Goal: Information Seeking & Learning: Learn about a topic

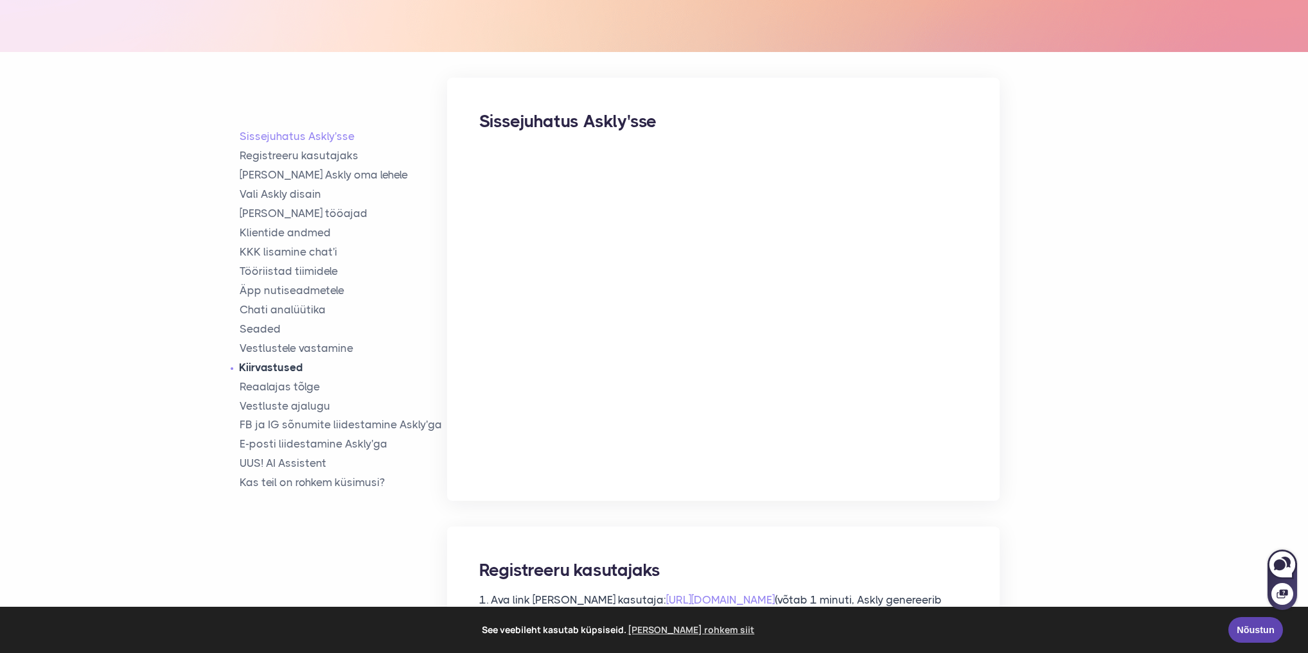
click at [299, 372] on link "Kiirvastused" at bounding box center [343, 367] width 207 height 15
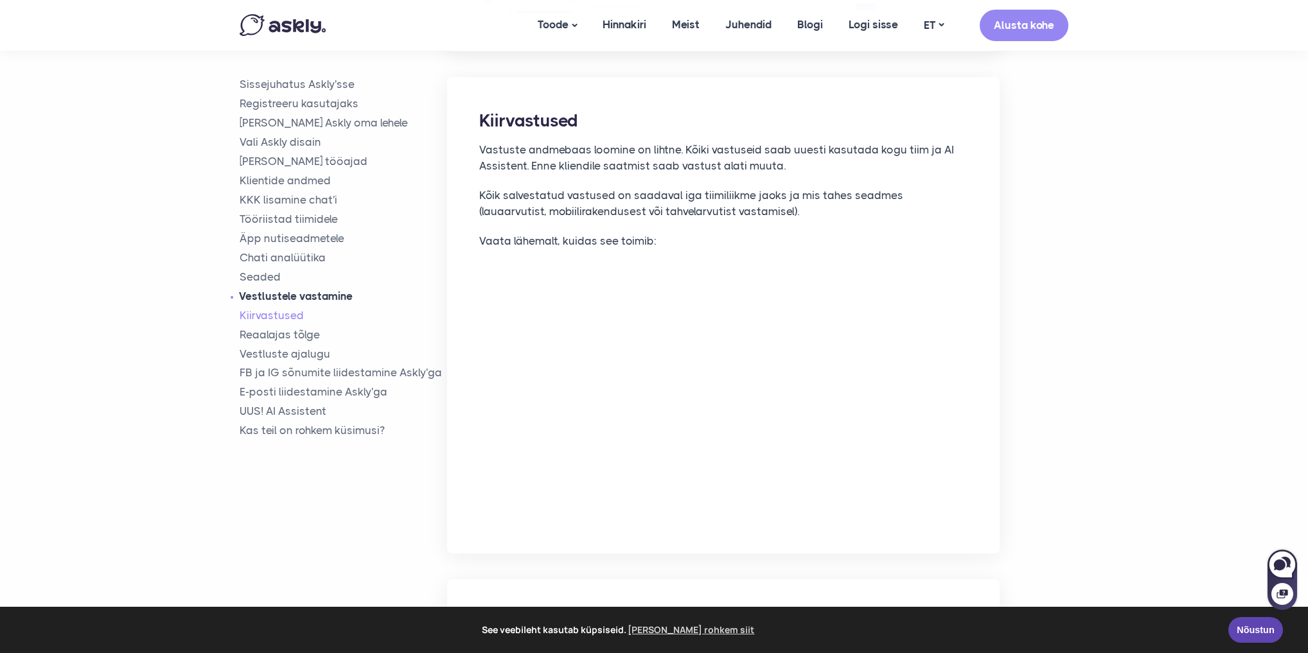
scroll to position [6951, 0]
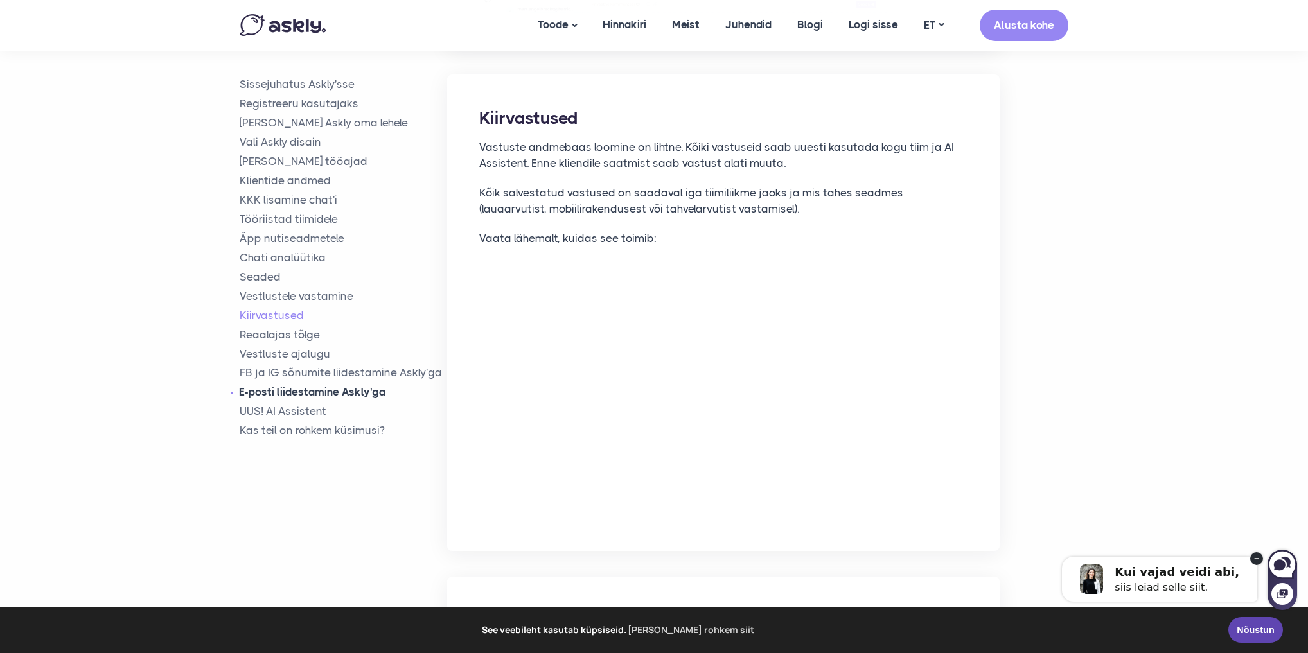
click at [334, 394] on link "E-posti liidestamine Askly'ga" at bounding box center [343, 392] width 207 height 15
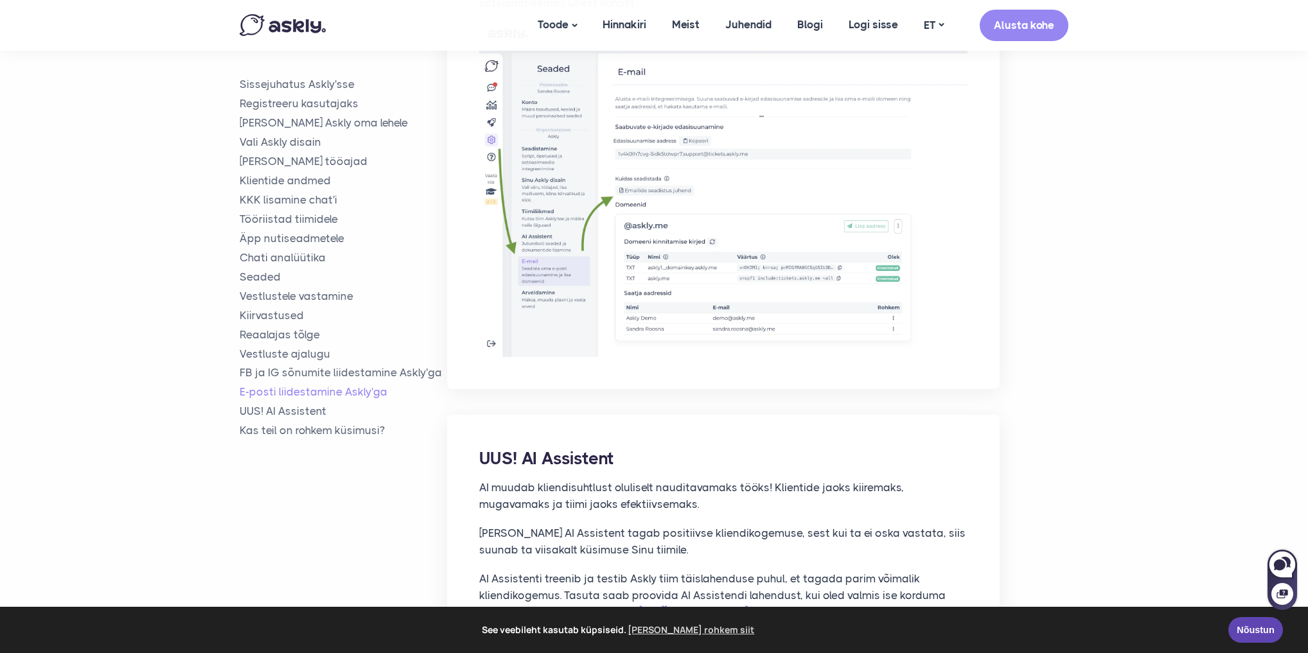
scroll to position [8646, 0]
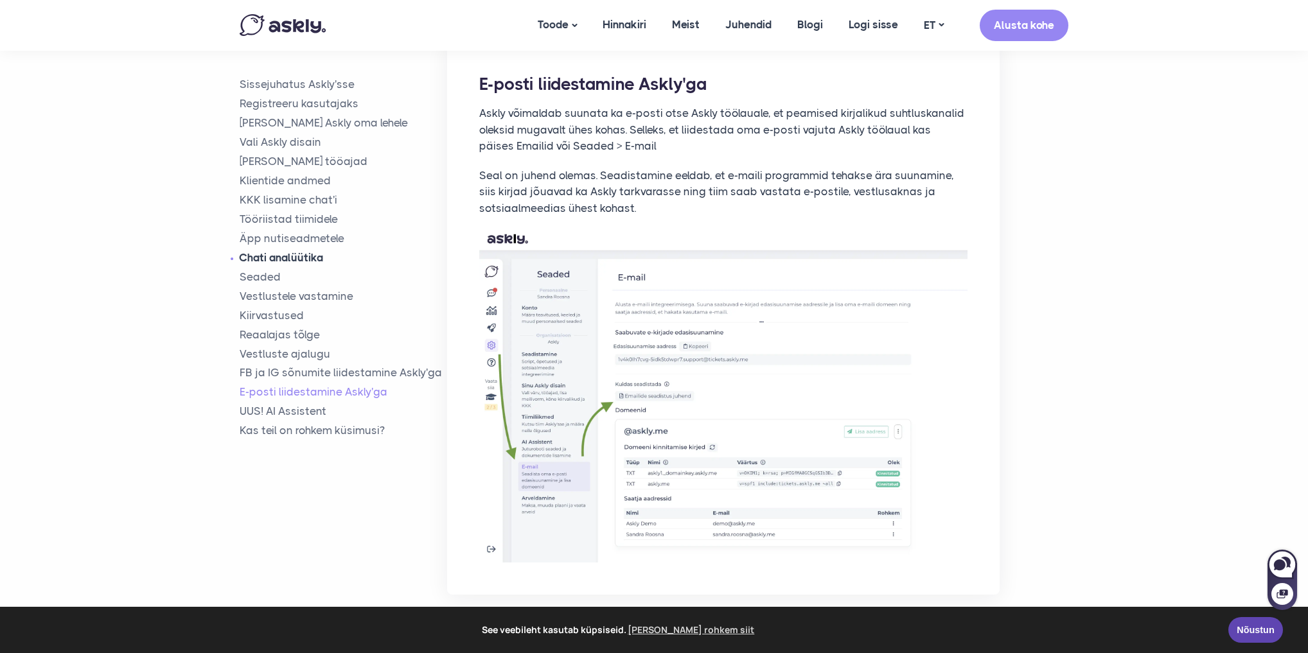
click at [298, 256] on link "Chati analüütika" at bounding box center [343, 257] width 207 height 15
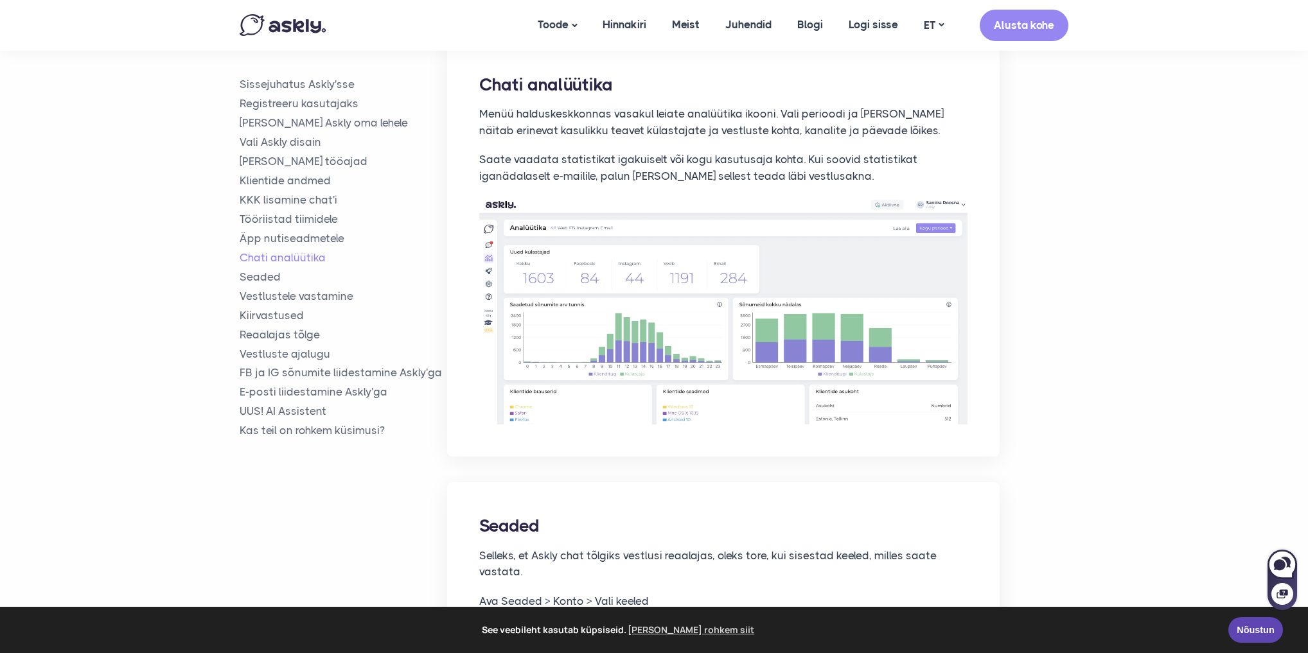
scroll to position [5056, 0]
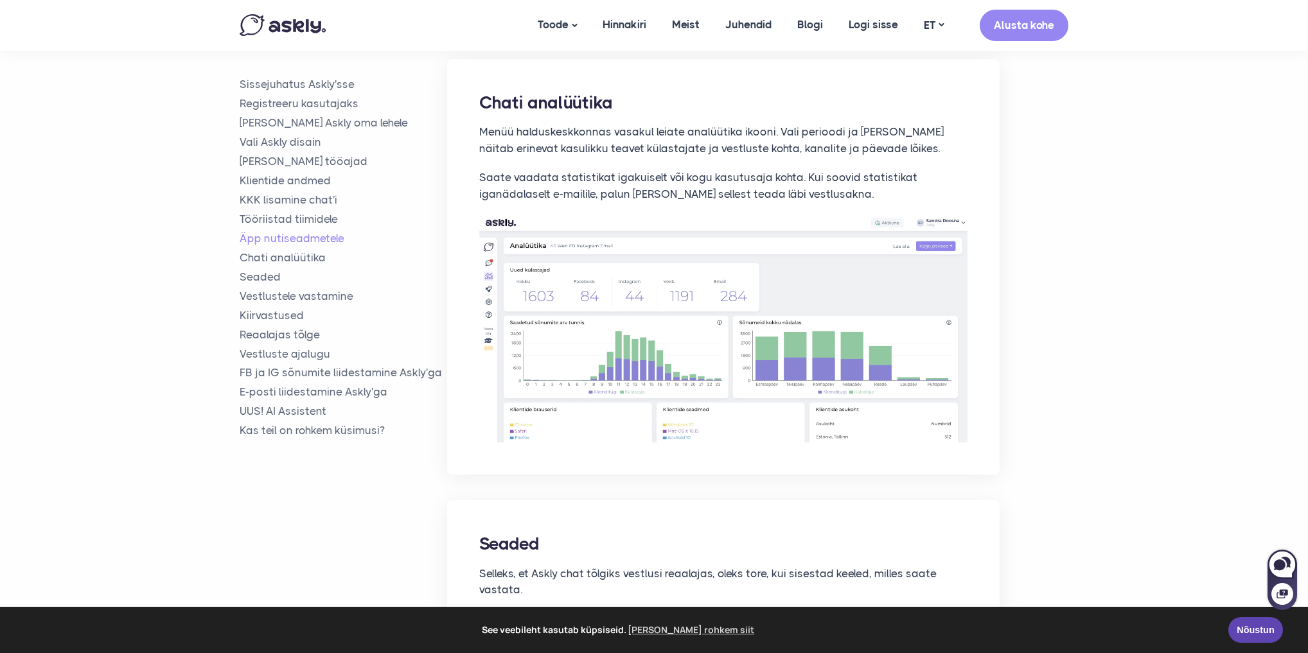
click at [895, 399] on img at bounding box center [723, 328] width 488 height 227
click at [825, 331] on img at bounding box center [723, 328] width 488 height 227
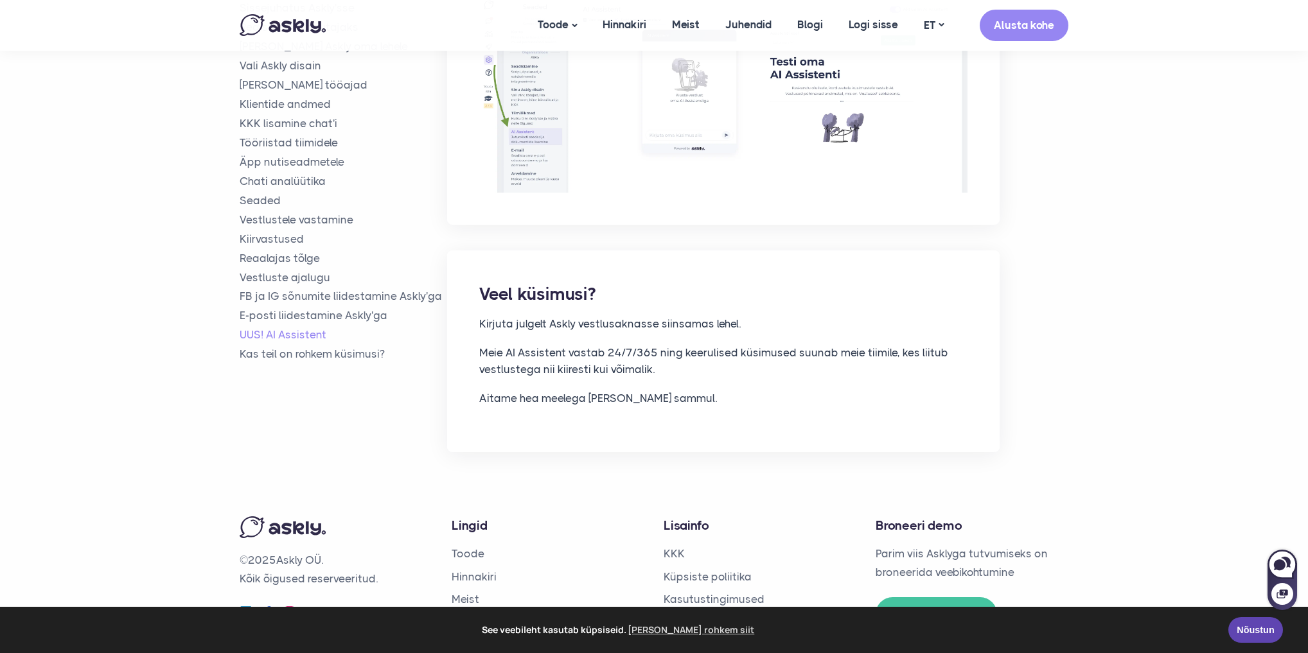
scroll to position [9558, 0]
click at [733, 615] on link "Privaatsuspoliitika" at bounding box center [711, 621] width 95 height 13
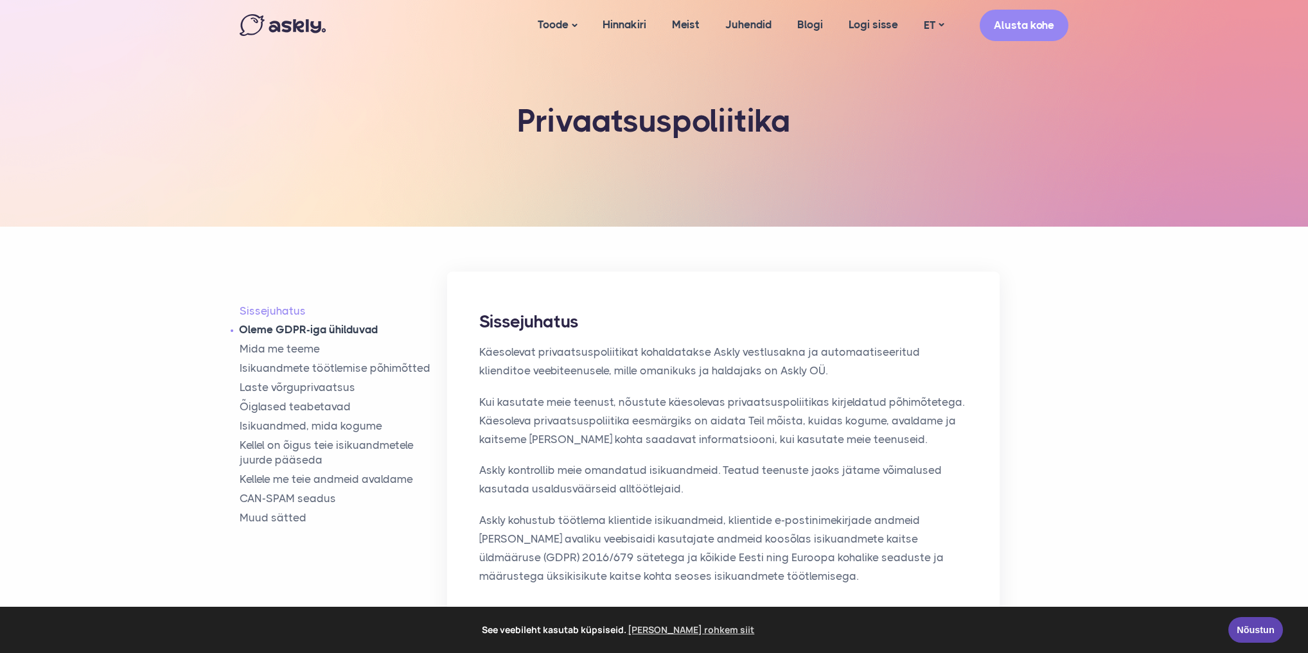
click at [356, 329] on link "Oleme GDPR-iga ühilduvad" at bounding box center [343, 329] width 207 height 15
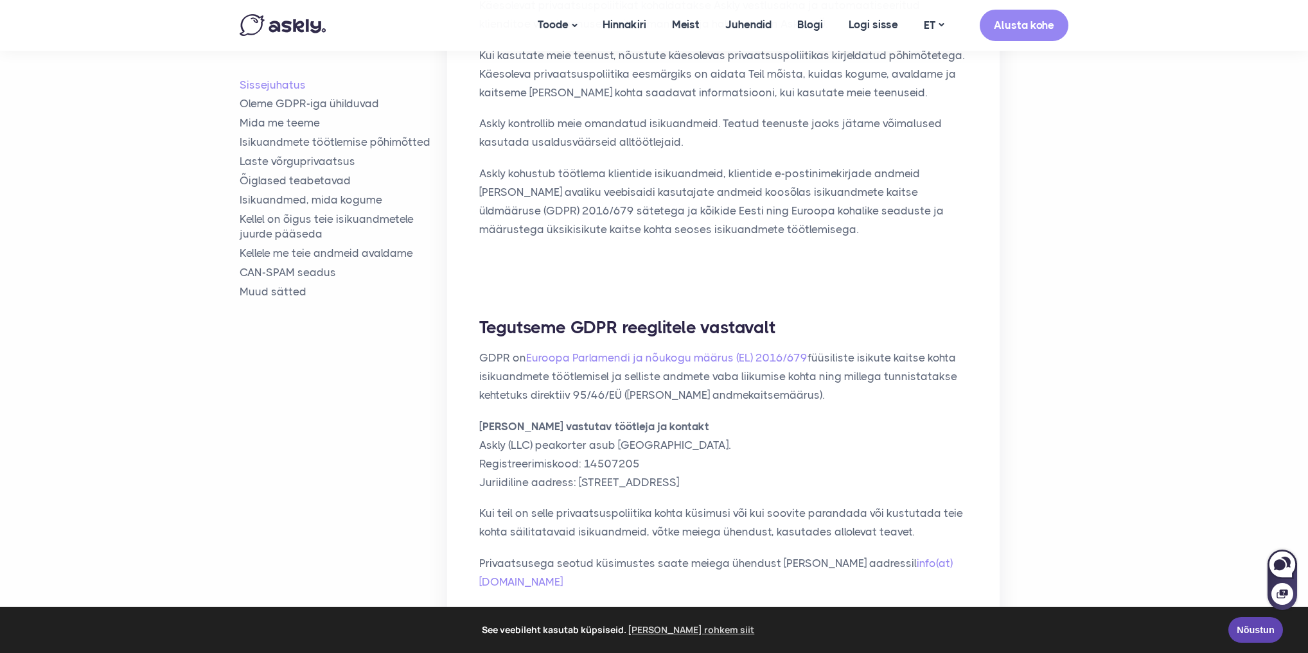
scroll to position [352, 0]
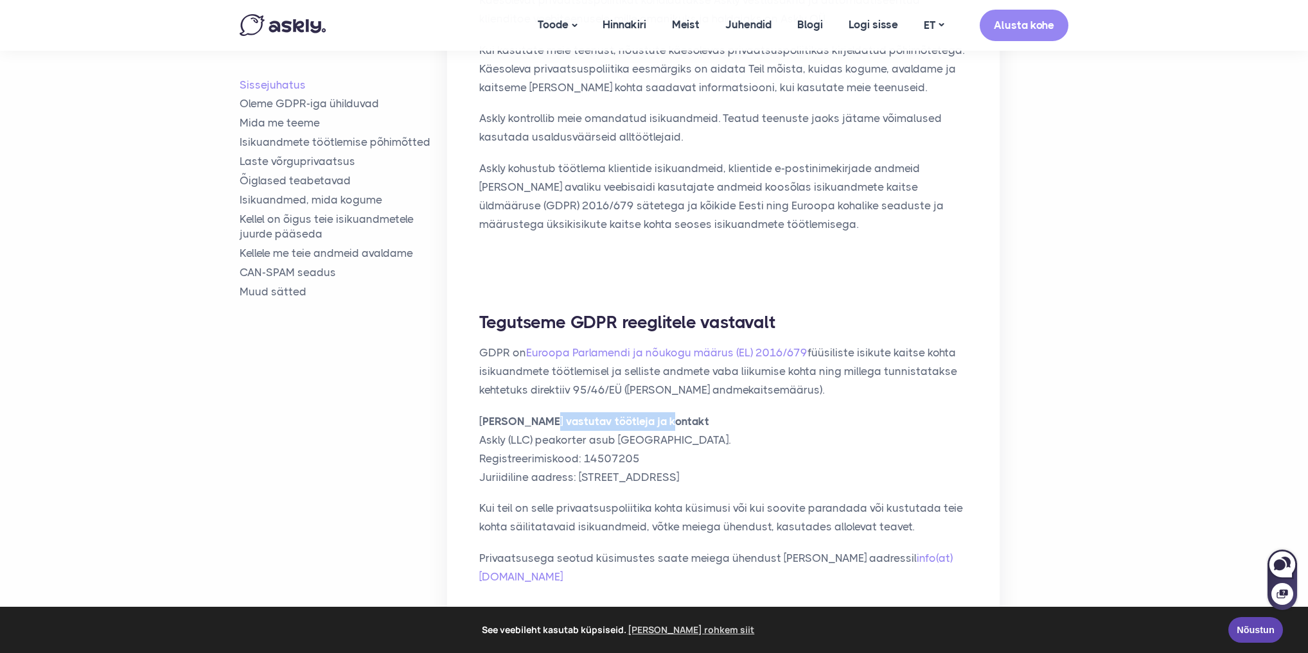
drag, startPoint x: 549, startPoint y: 419, endPoint x: 709, endPoint y: 427, distance: 160.8
click at [709, 427] on p "[PERSON_NAME] vastutav töötleja ja kontakt Askly (LLC) peakorter asub [GEOGRAPH…" at bounding box center [723, 449] width 488 height 75
click at [701, 444] on p "[PERSON_NAME] vastutav töötleja ja kontakt Askly (LLC) peakorter asub [GEOGRAPH…" at bounding box center [723, 449] width 488 height 75
drag, startPoint x: 483, startPoint y: 455, endPoint x: 656, endPoint y: 453, distance: 173.4
click at [656, 453] on p "[PERSON_NAME] vastutav töötleja ja kontakt Askly (LLC) peakorter asub [GEOGRAPH…" at bounding box center [723, 449] width 488 height 75
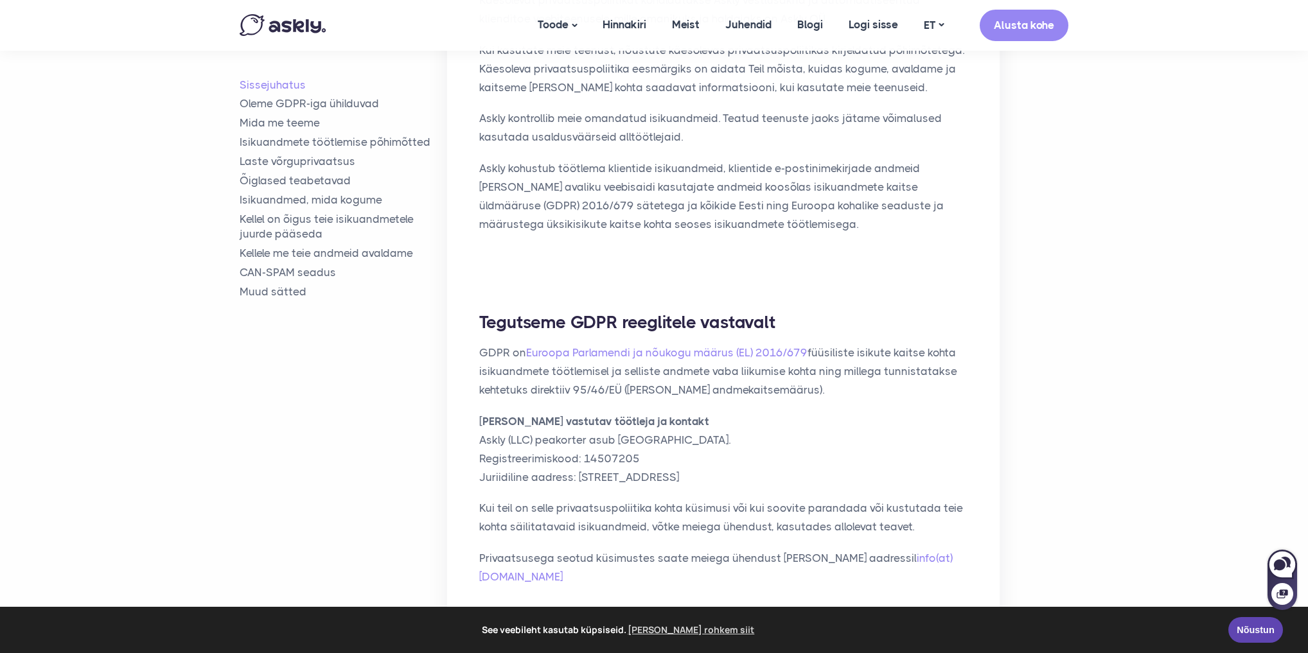
click at [659, 455] on p "[PERSON_NAME] vastutav töötleja ja kontakt Askly (LLC) peakorter asub [GEOGRAPH…" at bounding box center [723, 449] width 488 height 75
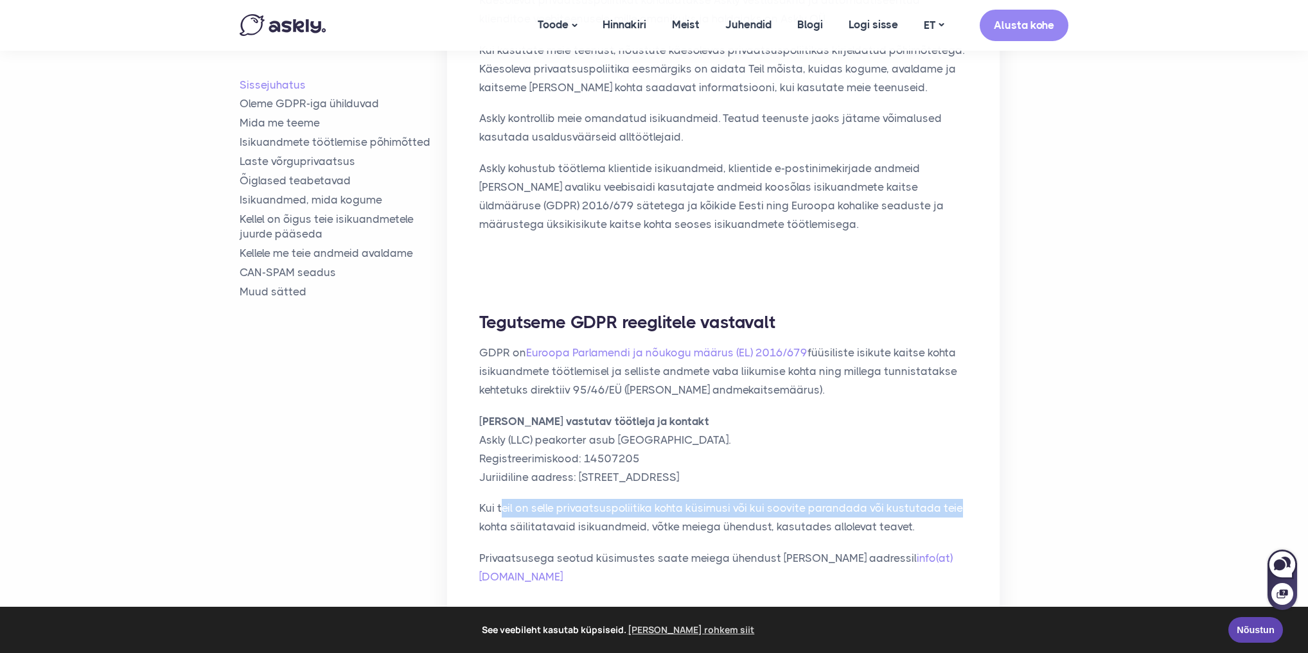
drag, startPoint x: 500, startPoint y: 510, endPoint x: 958, endPoint y: 496, distance: 458.2
click at [958, 494] on div "Tegutseme GDPR reeglitele vastavalt GDPR on Euroopa Parlamendi ja nõukogu määru…" at bounding box center [723, 455] width 552 height 353
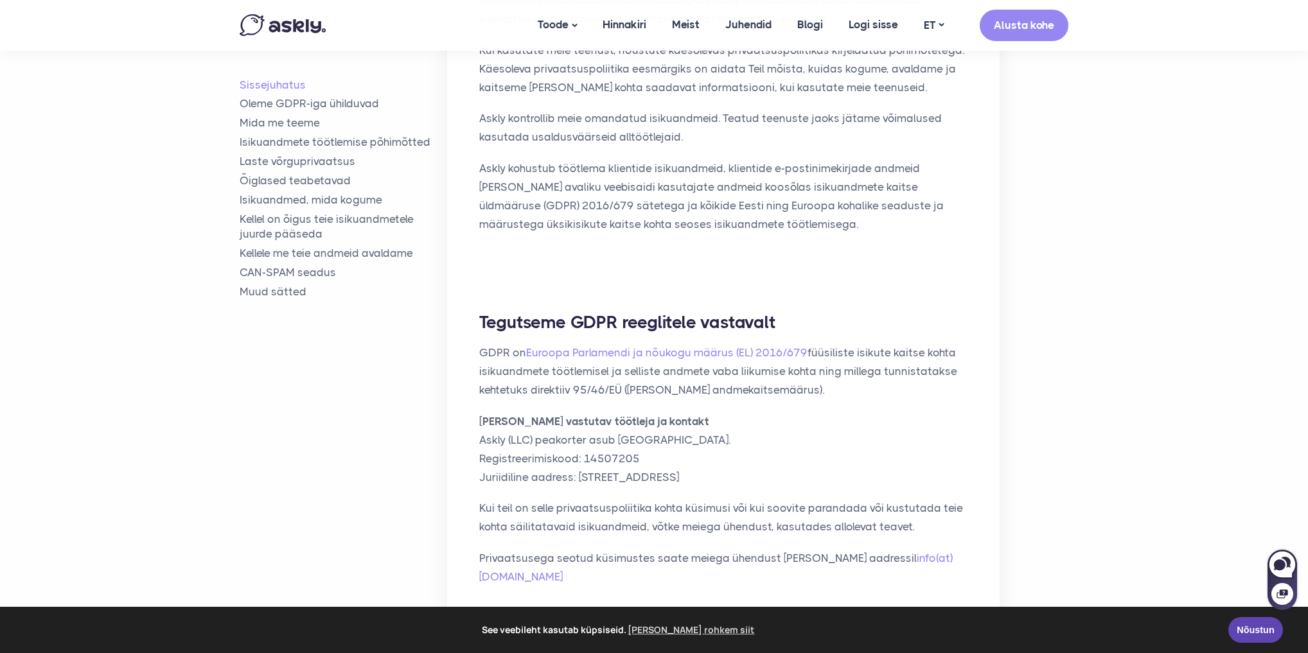
click at [958, 522] on p "Kui teil on selle privaatsuspoliitika kohta küsimusi või kui soovite parandada …" at bounding box center [723, 517] width 488 height 37
click at [309, 145] on link "Isikuandmete töötlemise põhimõtted" at bounding box center [343, 142] width 207 height 15
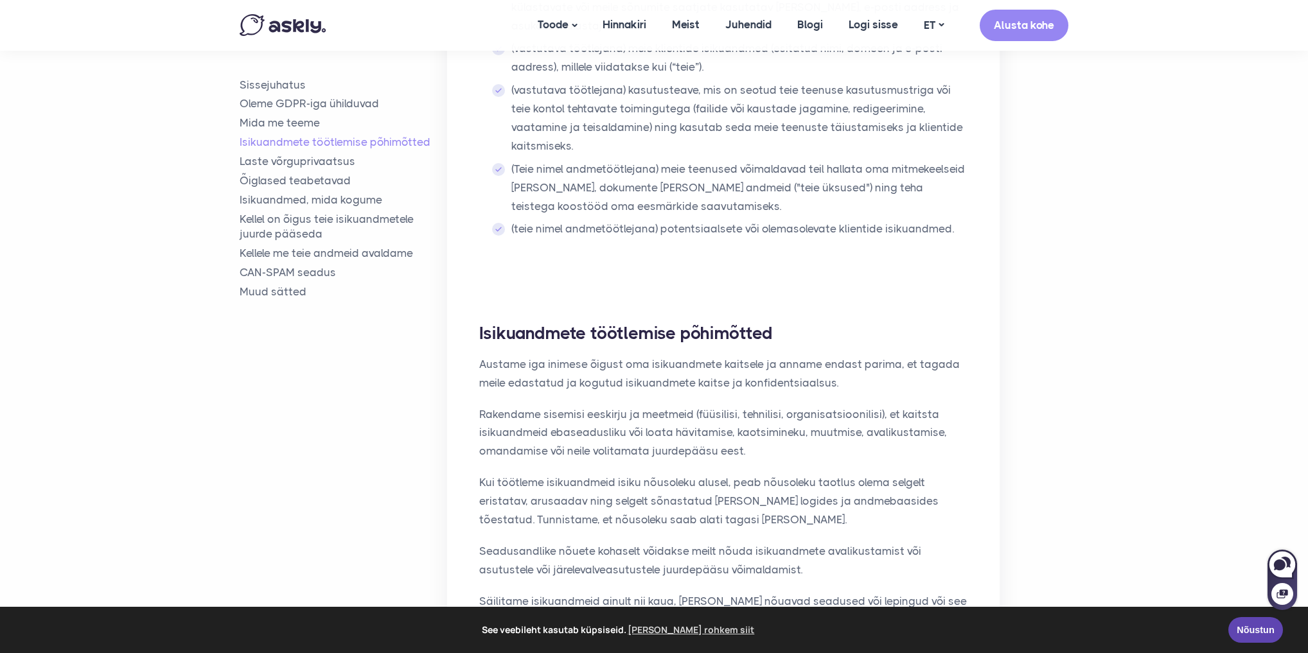
scroll to position [1272, 0]
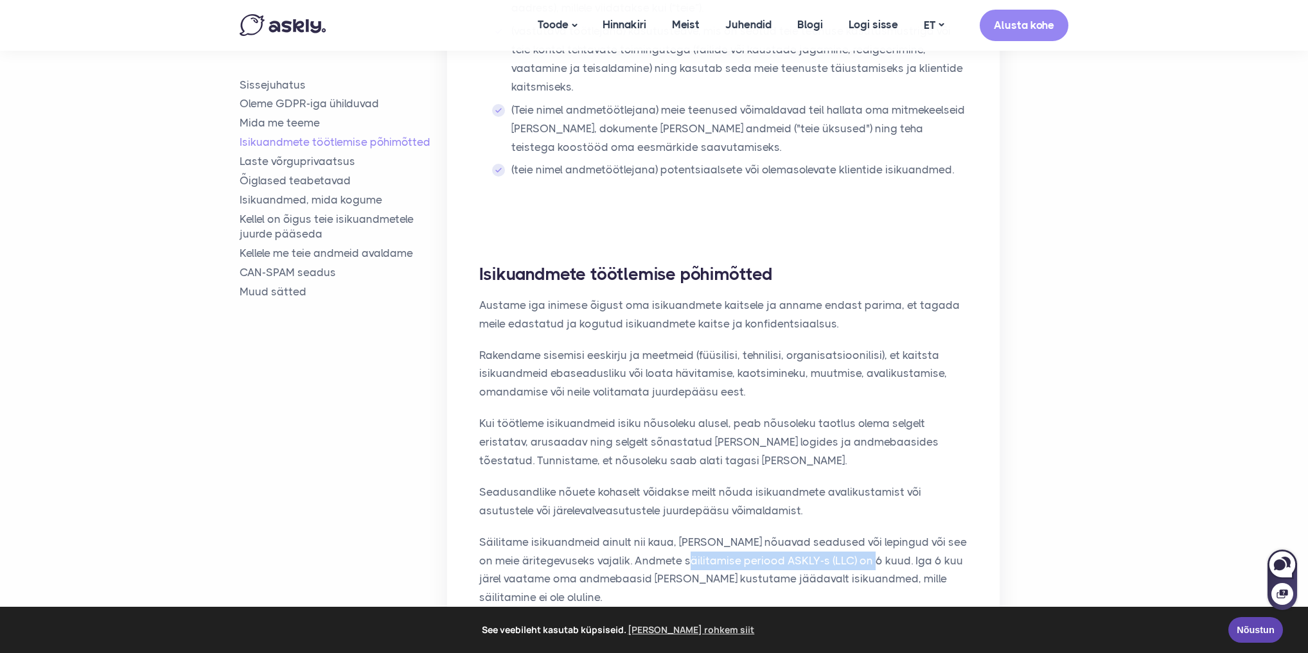
drag, startPoint x: 665, startPoint y: 509, endPoint x: 855, endPoint y: 509, distance: 190.1
click at [854, 533] on p "Säilitame isikuandmeid ainult nii kaua, [PERSON_NAME] nõuavad seadused või lepi…" at bounding box center [723, 570] width 488 height 75
click at [859, 533] on p "Säilitame isikuandmeid ainult nii kaua, [PERSON_NAME] nõuavad seadused või lepi…" at bounding box center [723, 570] width 488 height 75
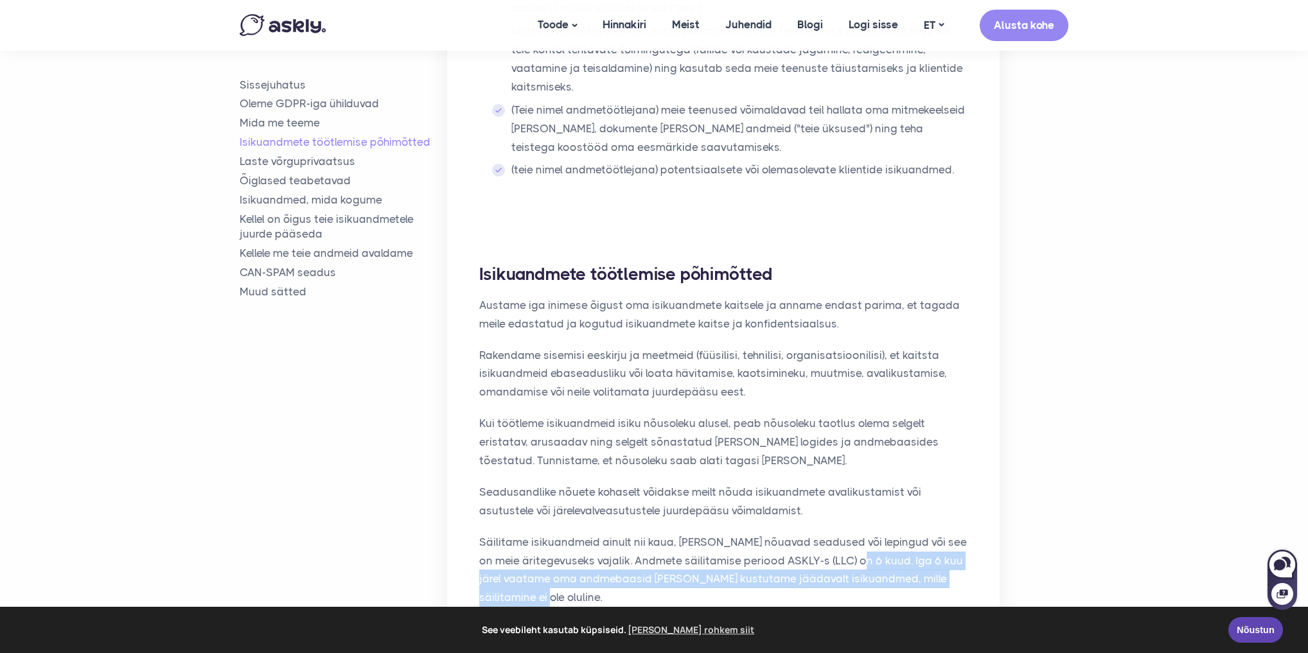
drag, startPoint x: 850, startPoint y: 506, endPoint x: 827, endPoint y: 539, distance: 40.1
click at [827, 539] on p "Säilitame isikuandmeid ainult nii kaua, [PERSON_NAME] nõuavad seadused või lepi…" at bounding box center [723, 570] width 488 height 75
click at [855, 540] on p "Säilitame isikuandmeid ainult nii kaua, [PERSON_NAME] nõuavad seadused või lepi…" at bounding box center [723, 570] width 488 height 75
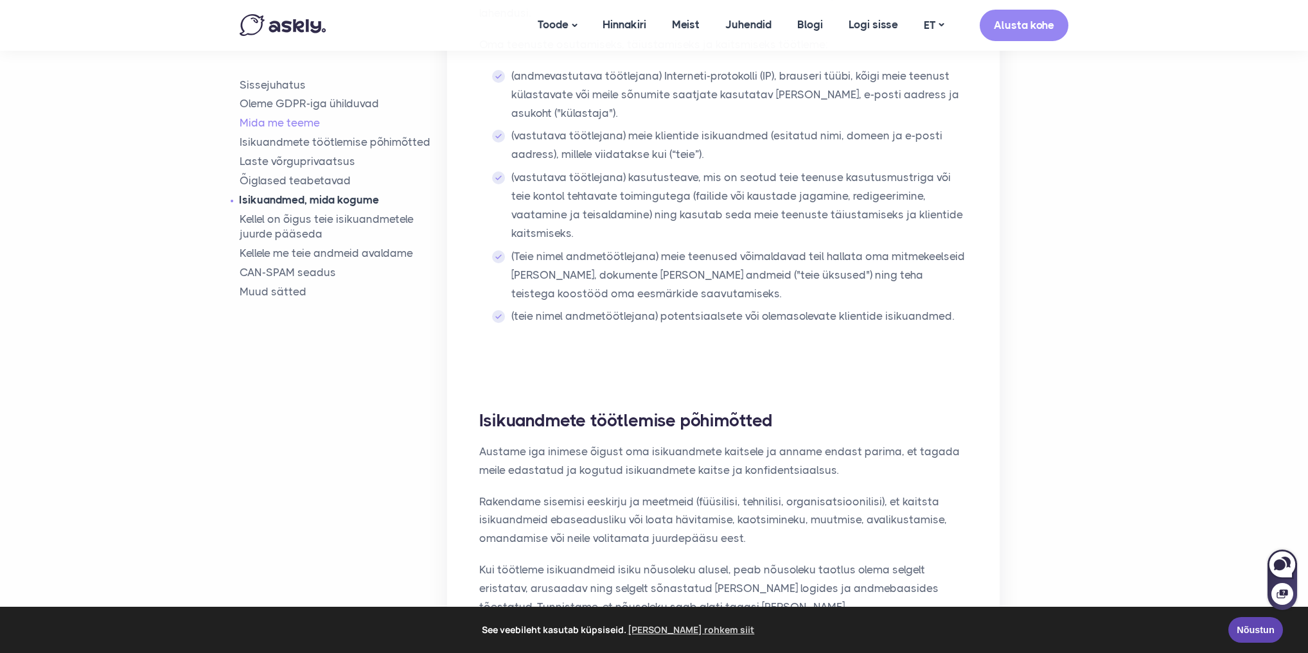
scroll to position [1015, 0]
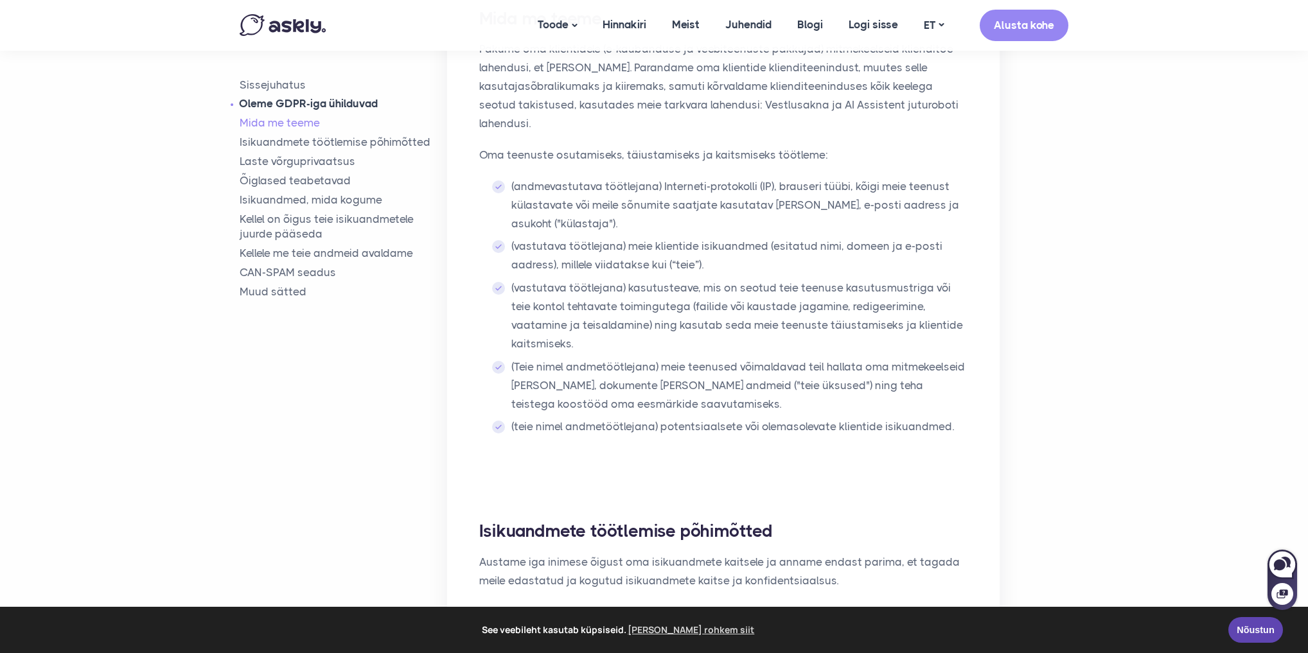
click at [296, 99] on link "Oleme GDPR-iga ühilduvad" at bounding box center [343, 103] width 207 height 15
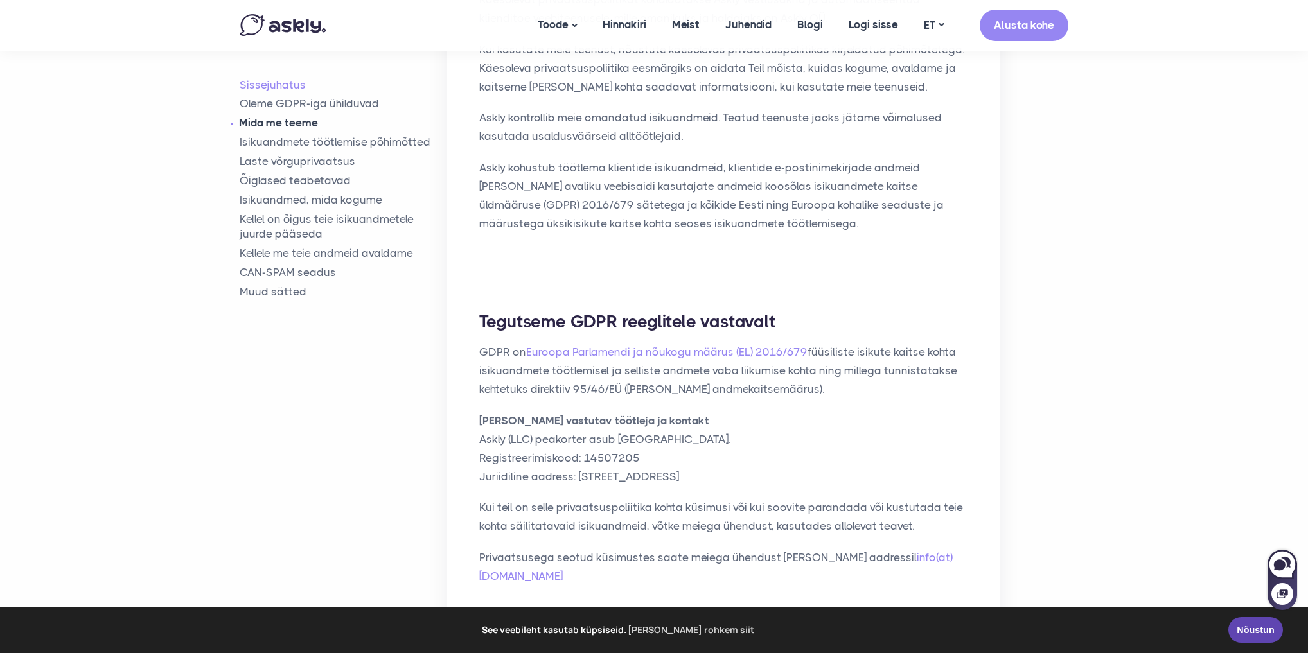
scroll to position [352, 0]
click at [583, 82] on link "AI assistent" at bounding box center [589, 81] width 128 height 22
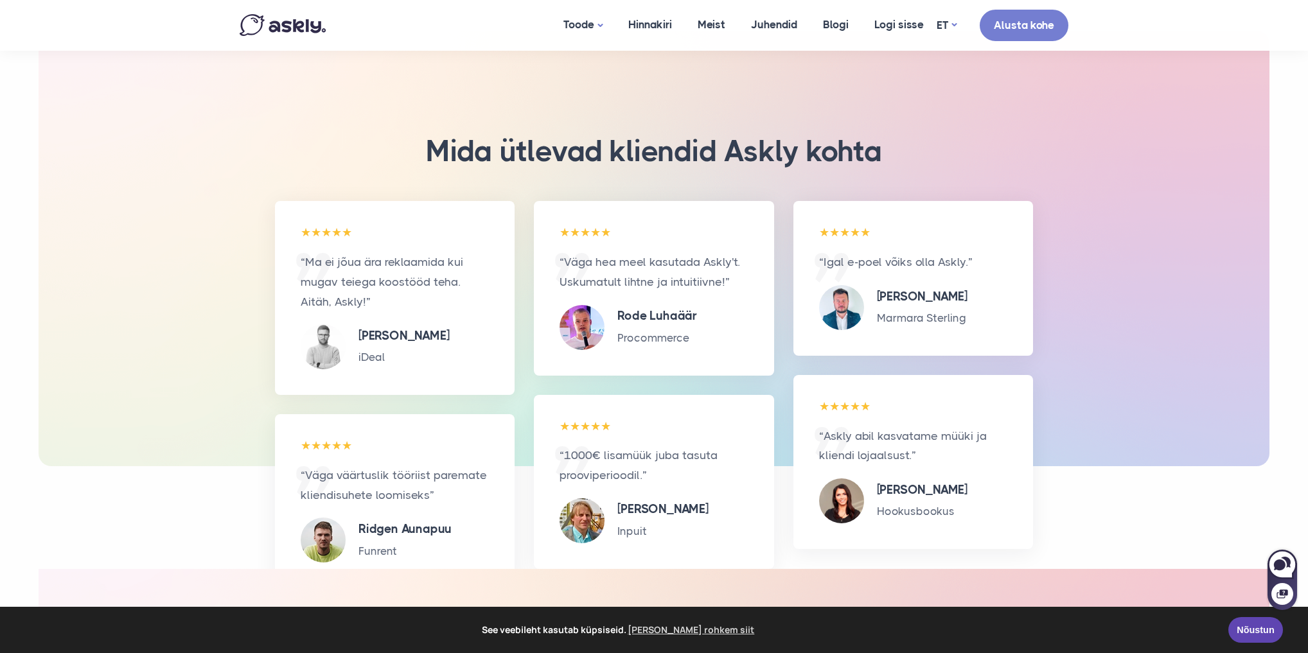
scroll to position [3597, 0]
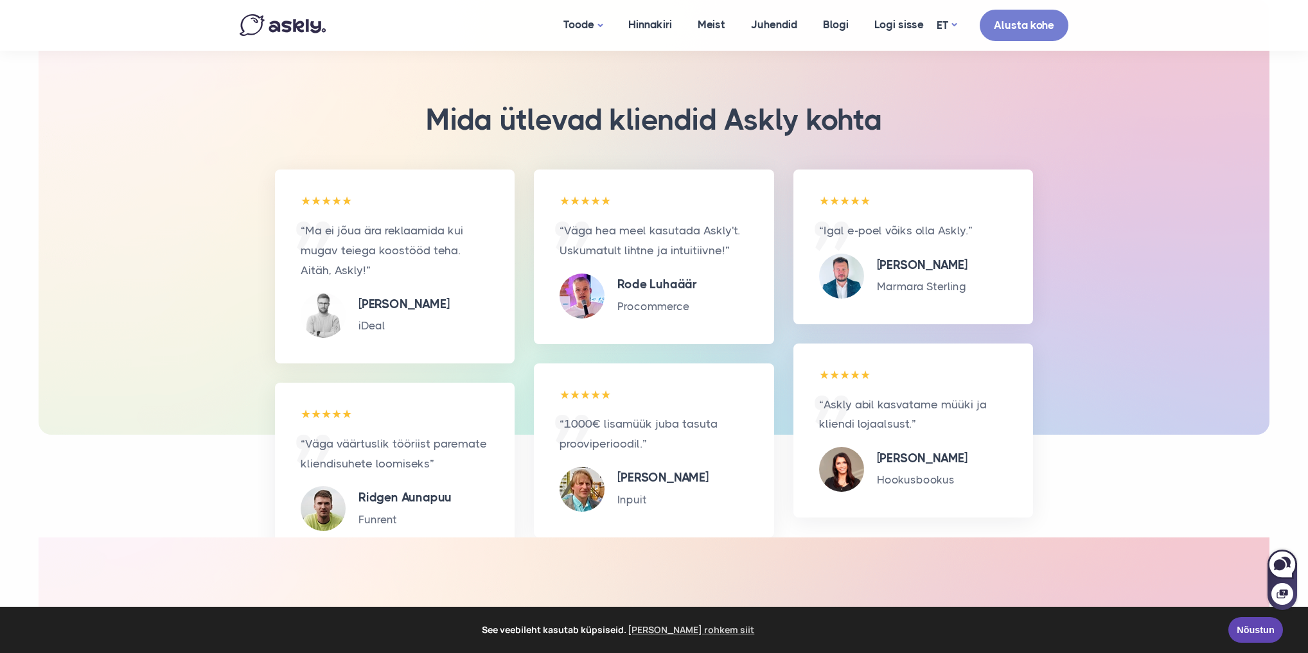
click at [636, 116] on h3 "Mida ütlevad kliendid Askly kohta" at bounding box center [654, 119] width 546 height 35
